Goal: Task Accomplishment & Management: Use online tool/utility

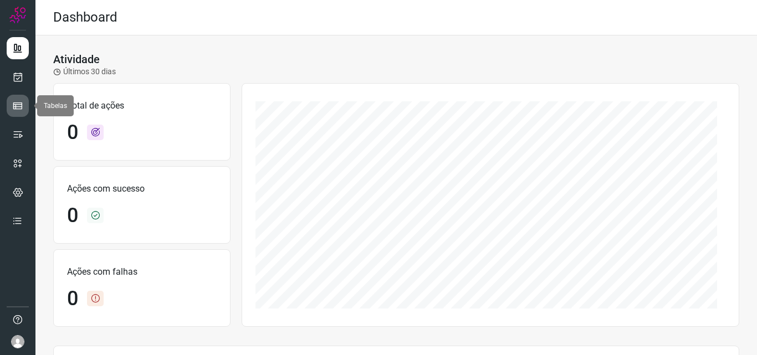
click at [17, 112] on link at bounding box center [18, 106] width 22 height 22
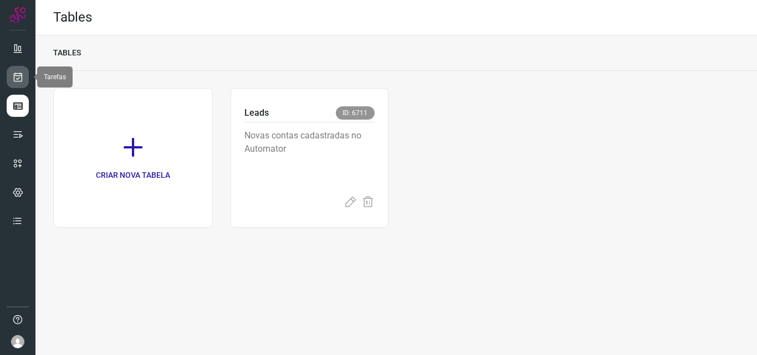
click at [18, 70] on link at bounding box center [18, 77] width 22 height 22
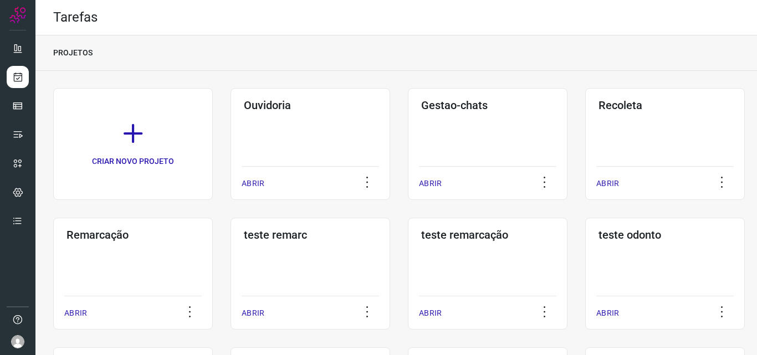
click at [156, 248] on div "Remarcação ABRIR" at bounding box center [133, 274] width 160 height 112
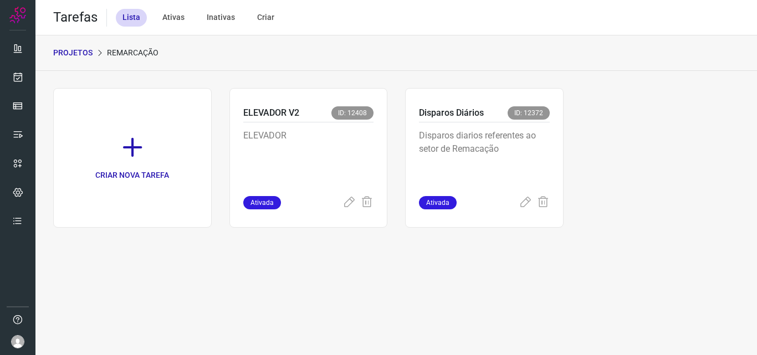
click at [497, 158] on p "Disparos diarios referentes ao setor de Remacação" at bounding box center [484, 156] width 131 height 55
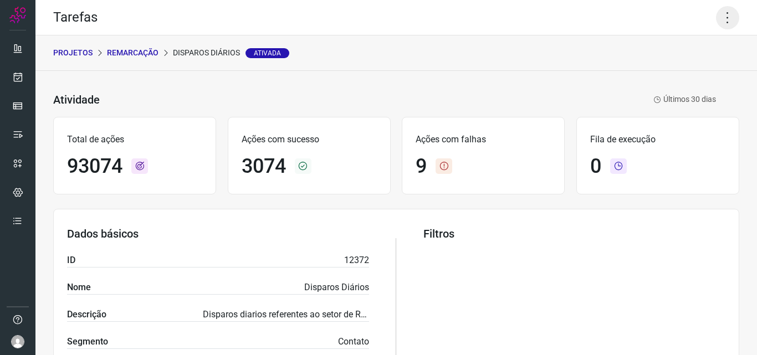
click at [716, 14] on icon at bounding box center [727, 17] width 23 height 23
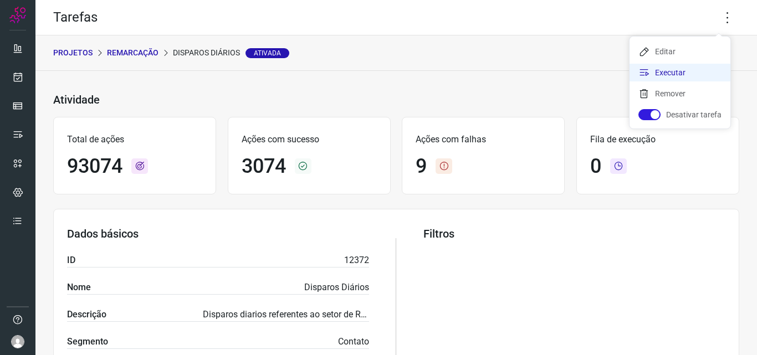
click at [677, 75] on li "Executar" at bounding box center [679, 73] width 101 height 18
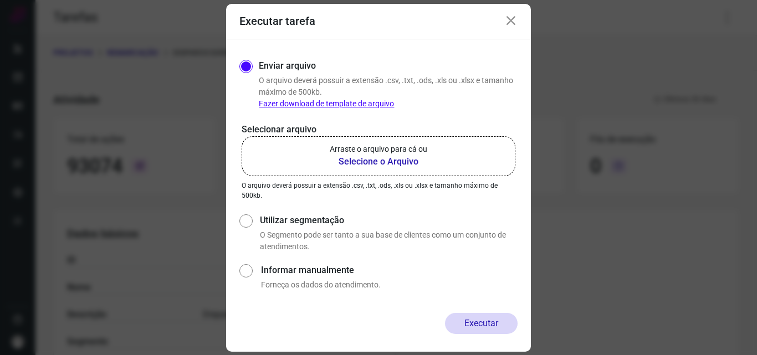
click at [426, 147] on p "Arraste o arquivo para cá ou" at bounding box center [379, 150] width 98 height 12
click at [0, 0] on input "Arraste o arquivo para cá ou Selecione o Arquivo" at bounding box center [0, 0] width 0 height 0
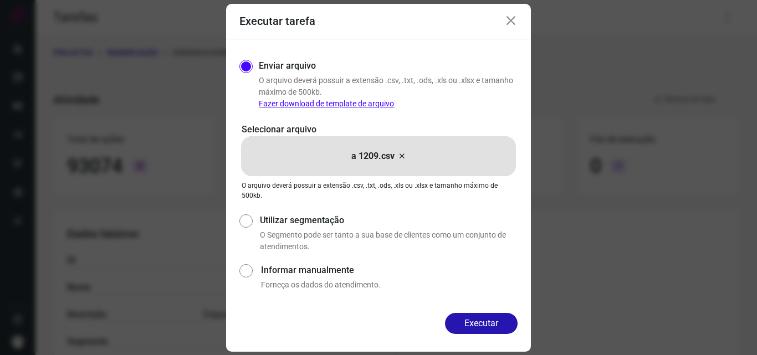
click at [472, 320] on button "Executar" at bounding box center [481, 323] width 73 height 21
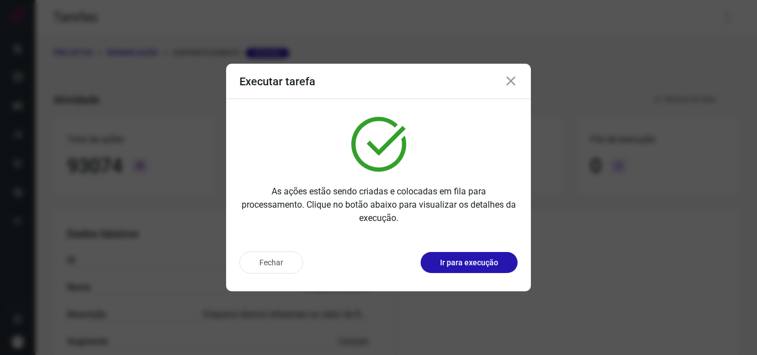
click at [488, 258] on p "Ir para execução" at bounding box center [469, 263] width 58 height 12
